Goal: Task Accomplishment & Management: Use online tool/utility

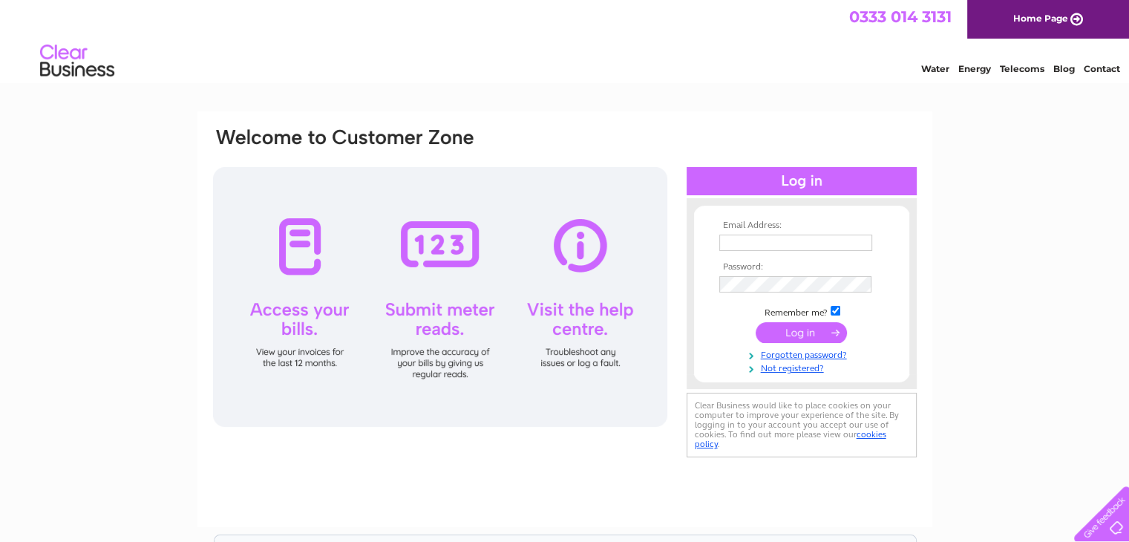
type input "blackfordestates@gmail.com"
click at [817, 334] on input "submit" at bounding box center [801, 332] width 91 height 21
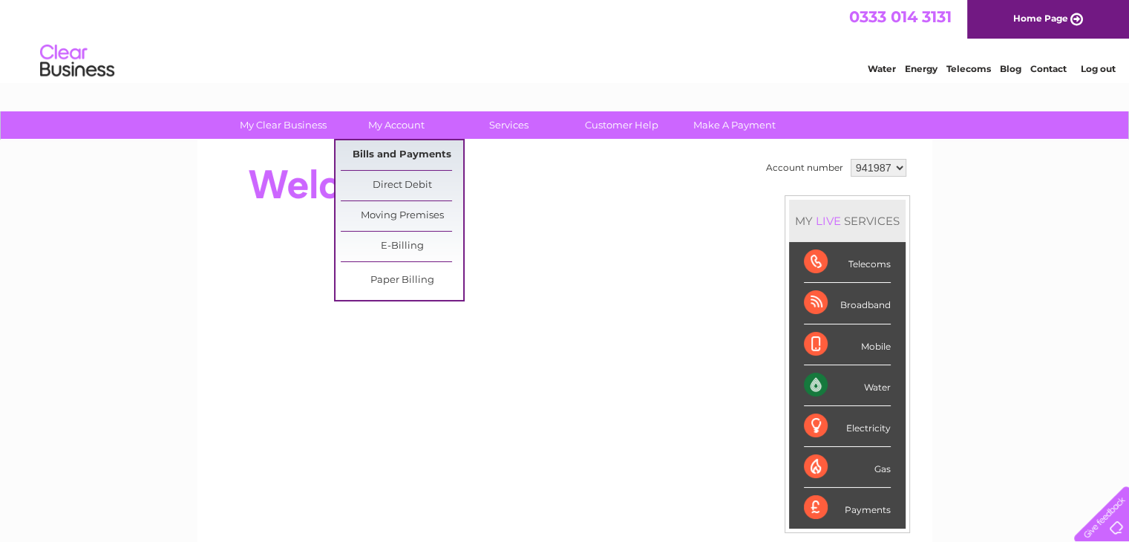
click at [372, 152] on link "Bills and Payments" at bounding box center [402, 155] width 123 height 30
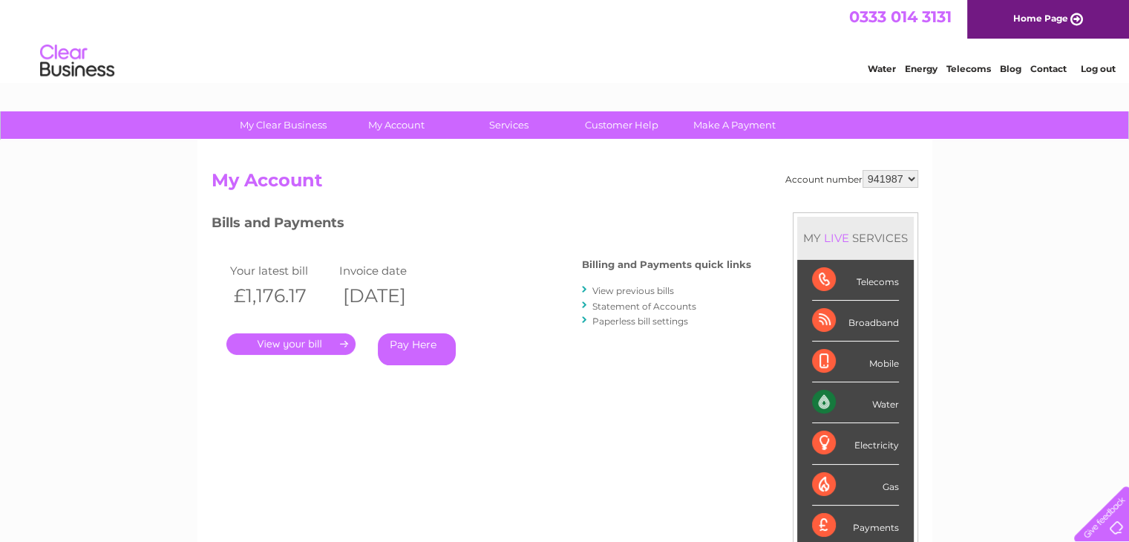
click at [284, 341] on link "." at bounding box center [290, 344] width 129 height 22
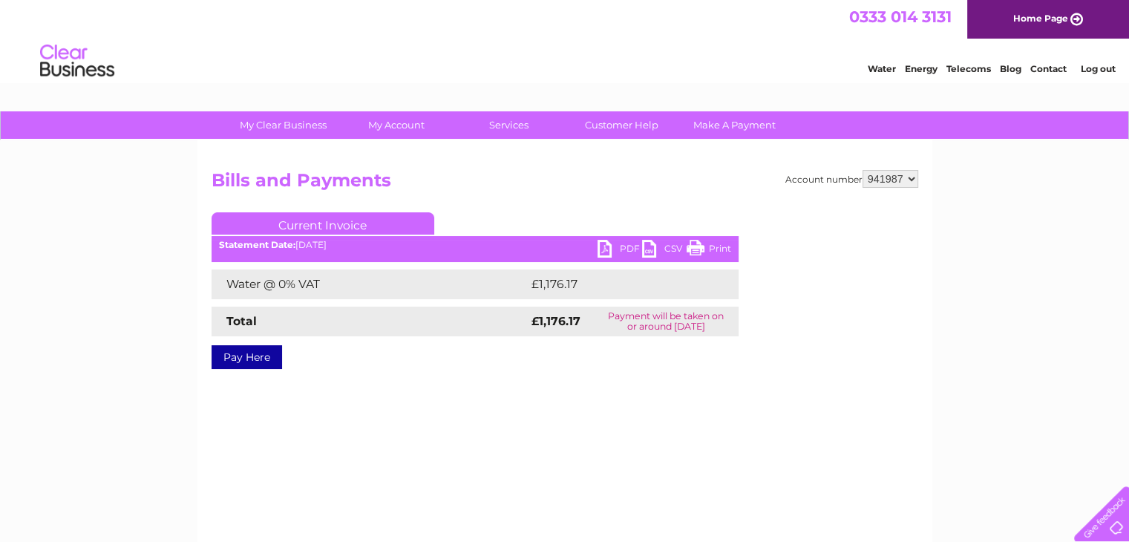
click at [617, 247] on link "PDF" at bounding box center [620, 251] width 45 height 22
click at [884, 68] on link "Water" at bounding box center [882, 68] width 28 height 11
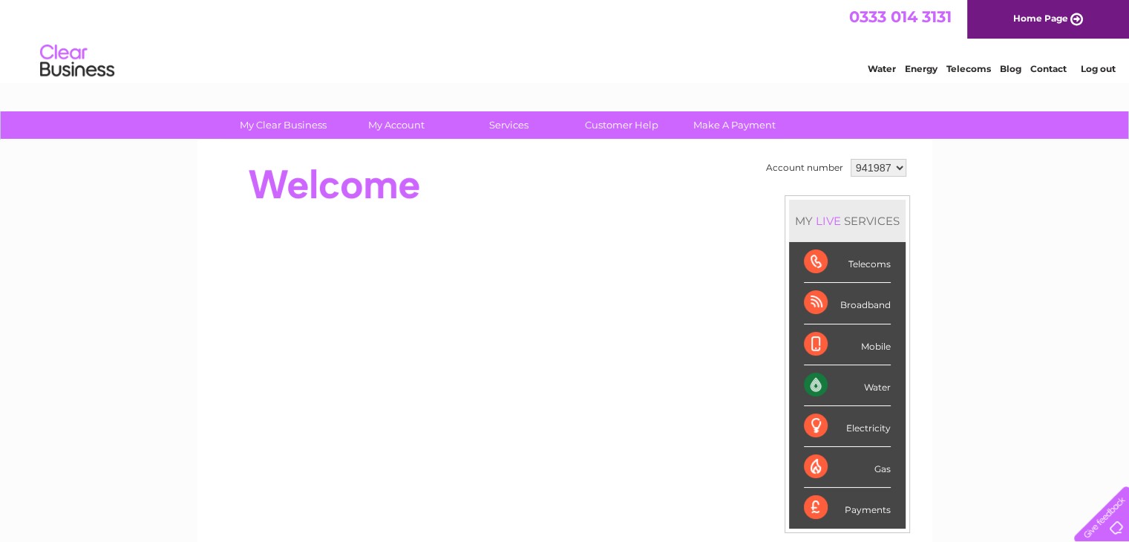
click at [850, 387] on div "Water" at bounding box center [847, 385] width 87 height 41
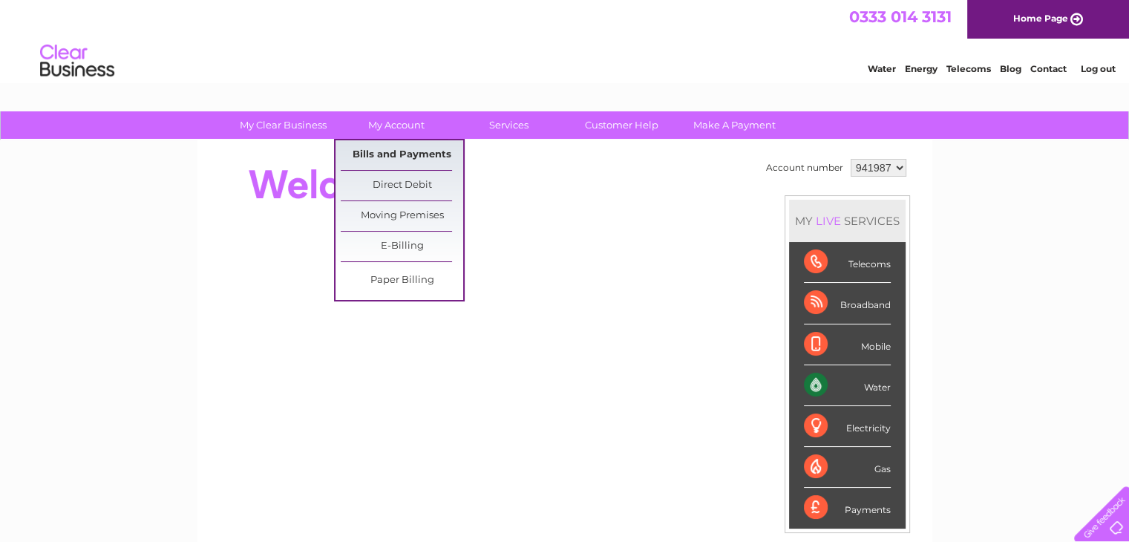
click at [392, 149] on link "Bills and Payments" at bounding box center [402, 155] width 123 height 30
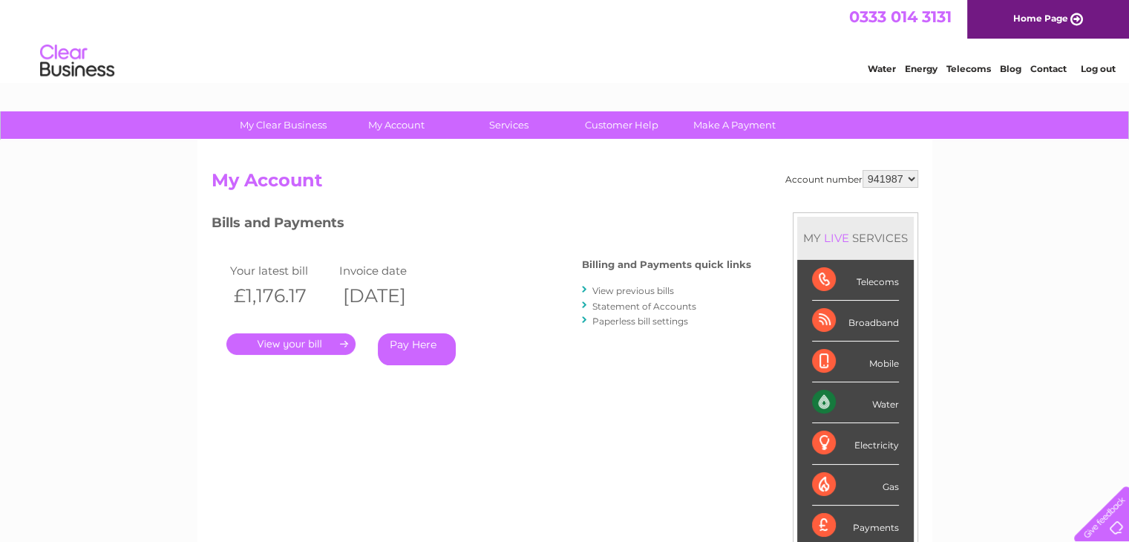
click at [299, 342] on link "." at bounding box center [290, 344] width 129 height 22
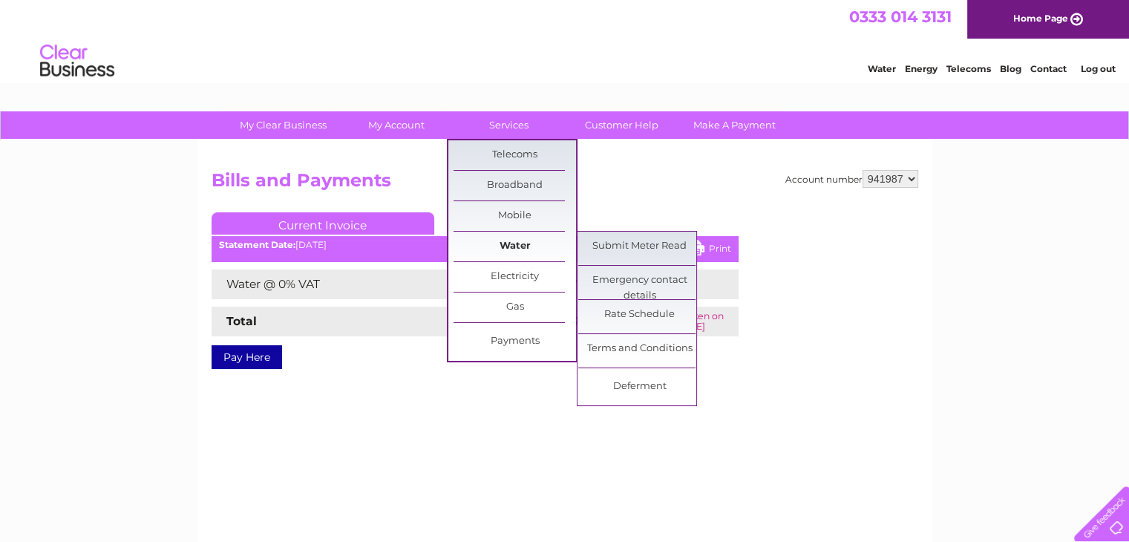
click at [478, 246] on link "Water" at bounding box center [515, 247] width 123 height 30
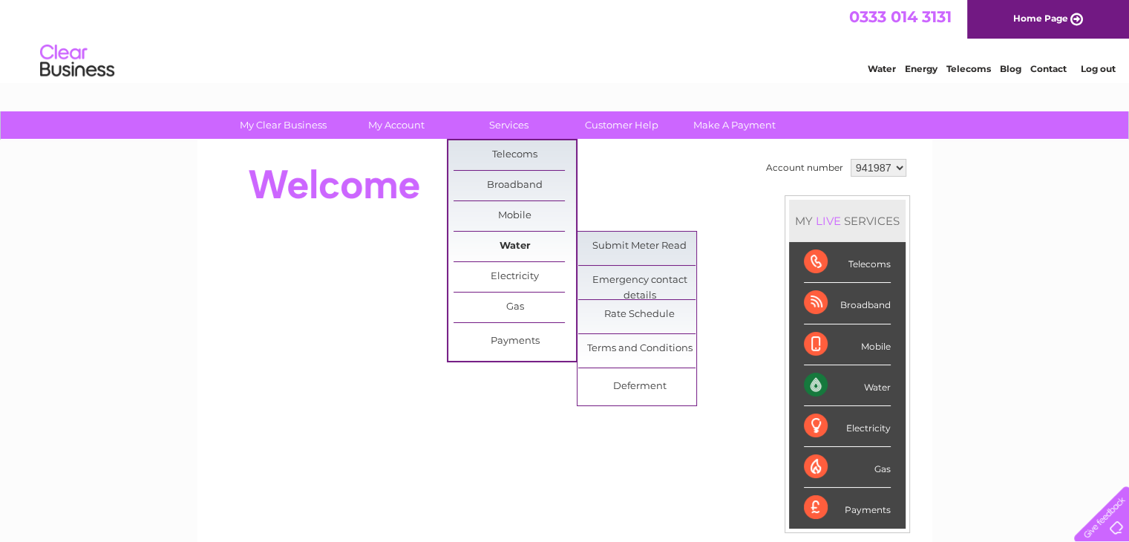
click at [527, 244] on link "Water" at bounding box center [515, 247] width 123 height 30
click at [605, 247] on link "Submit Meter Read" at bounding box center [639, 247] width 123 height 30
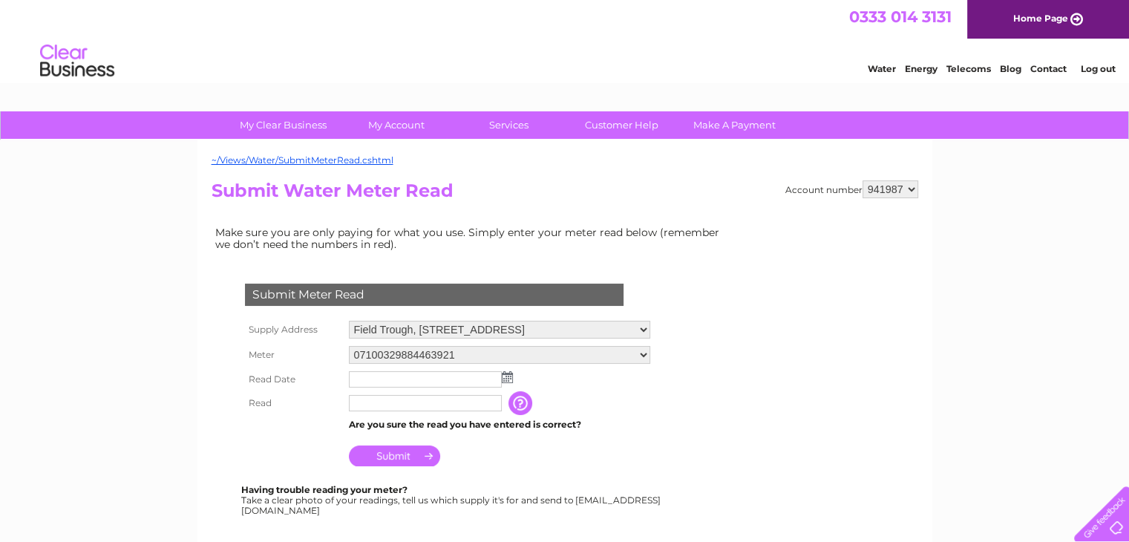
click at [650, 326] on select "Field Trough, [STREET_ADDRESS] [STREET_ADDRESS][PERSON_NAME]" at bounding box center [499, 330] width 301 height 18
select select "550331"
click at [349, 321] on select "Field Trough, [STREET_ADDRESS] [STREET_ADDRESS][PERSON_NAME]" at bounding box center [500, 330] width 303 height 19
click at [395, 376] on input "text" at bounding box center [425, 379] width 153 height 16
drag, startPoint x: 381, startPoint y: 386, endPoint x: 370, endPoint y: 392, distance: 12.0
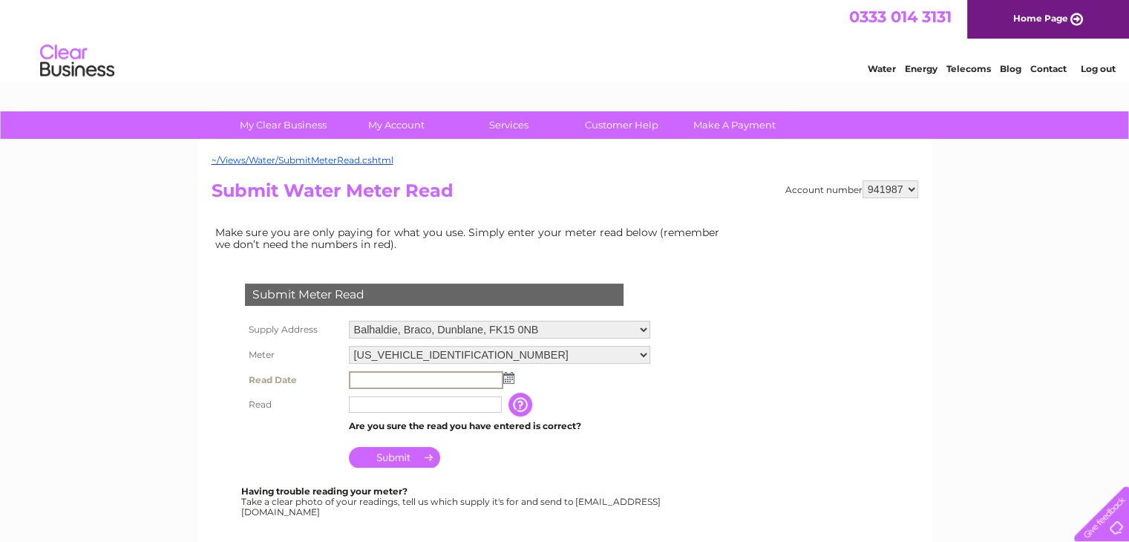
click at [370, 392] on tbody "Supply Address Field Trough, Kinpauch Farm, Blackford, Auchterarder, PH4 1QT To…" at bounding box center [447, 394] width 413 height 154
click at [417, 388] on td at bounding box center [499, 380] width 309 height 25
click at [506, 375] on img at bounding box center [507, 377] width 11 height 12
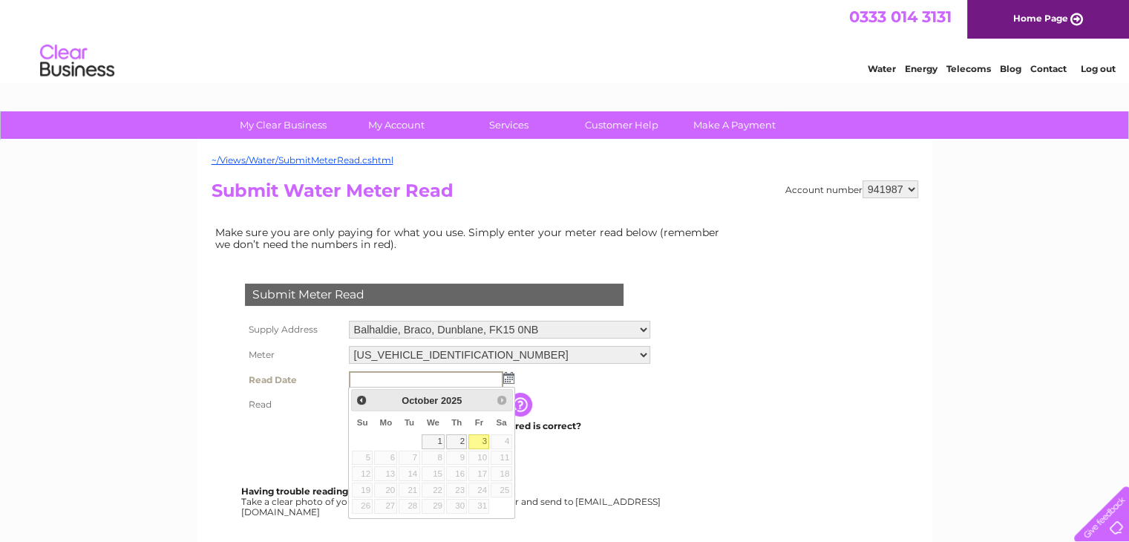
click at [484, 440] on link "3" at bounding box center [478, 441] width 21 height 15
type input "2025/10/03"
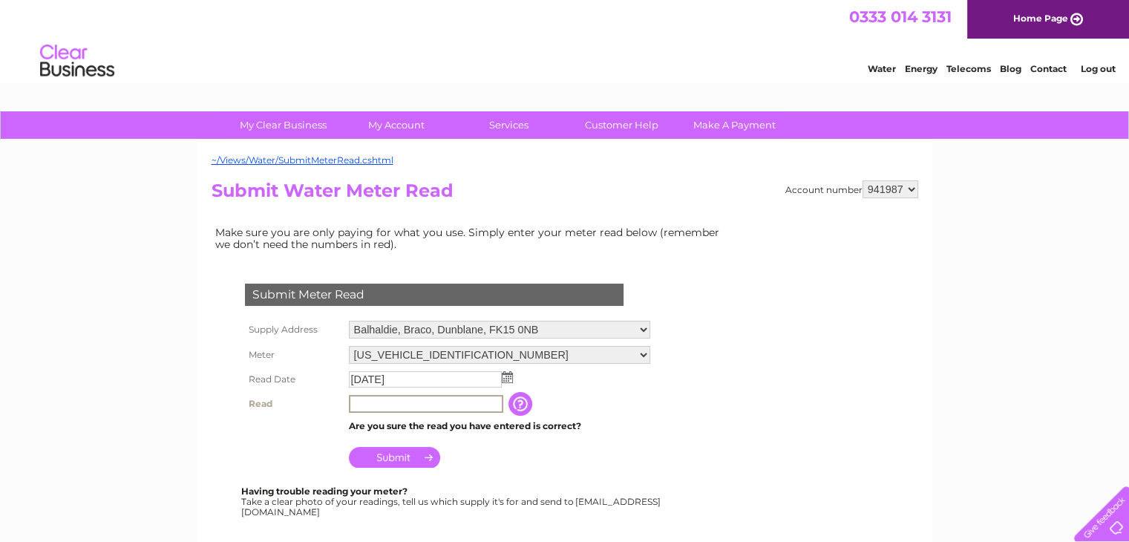
click at [387, 408] on input "text" at bounding box center [426, 404] width 154 height 18
type input "50834"
click at [385, 464] on input "Submit" at bounding box center [394, 455] width 91 height 21
click at [388, 452] on input "Submit" at bounding box center [394, 455] width 91 height 21
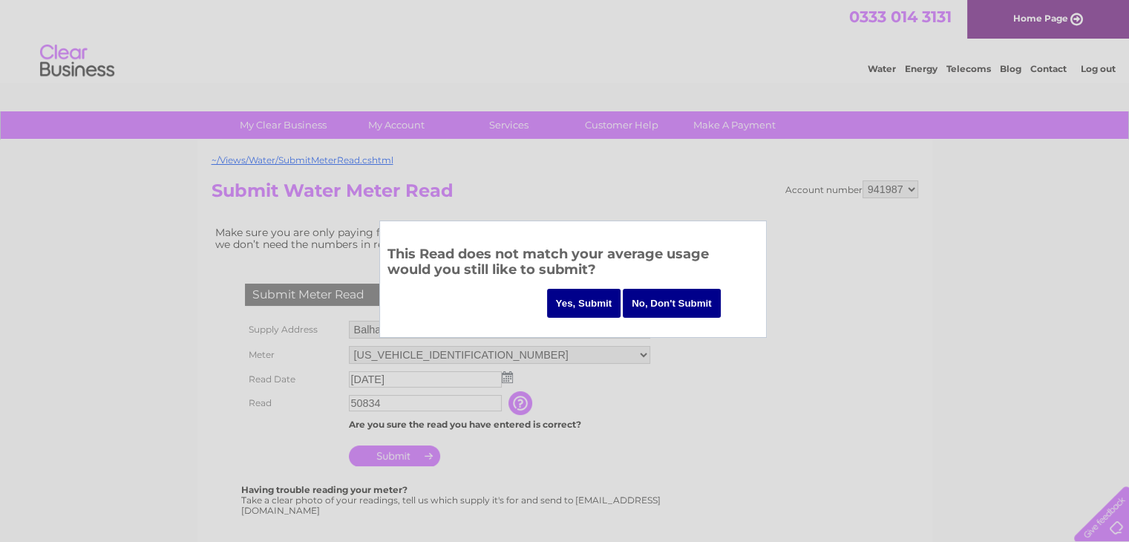
click at [568, 299] on input "Yes, Submit" at bounding box center [584, 303] width 74 height 29
